Goal: Task Accomplishment & Management: Manage account settings

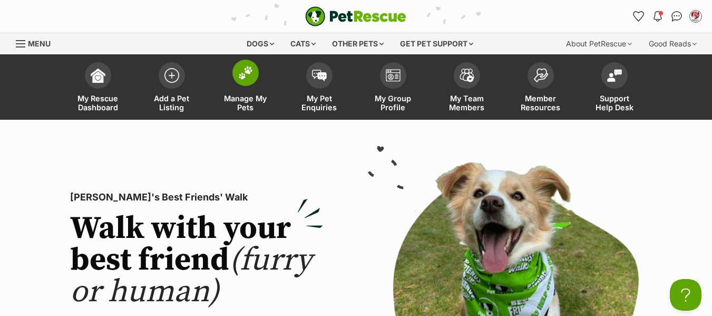
click at [244, 102] on span "Manage My Pets" at bounding box center [245, 103] width 47 height 18
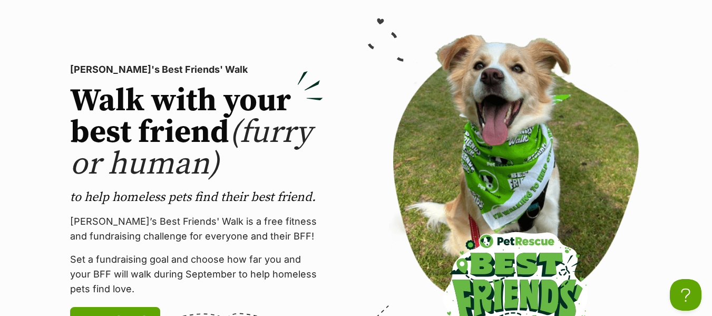
scroll to position [158, 0]
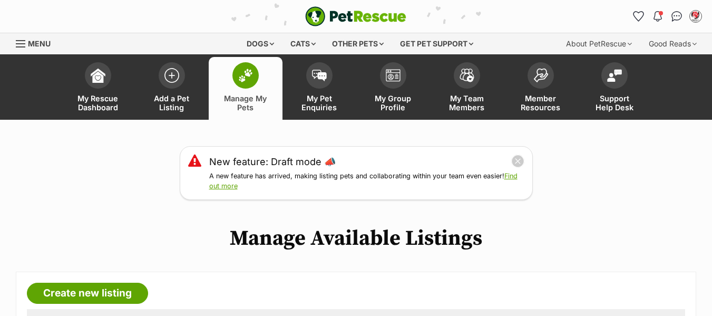
click at [19, 44] on span "Menu" at bounding box center [20, 43] width 9 height 1
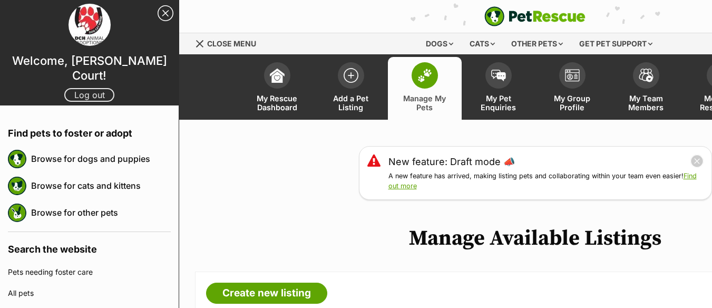
click at [72, 88] on link "Log out" at bounding box center [89, 95] width 50 height 14
